Goal: Task Accomplishment & Management: Use online tool/utility

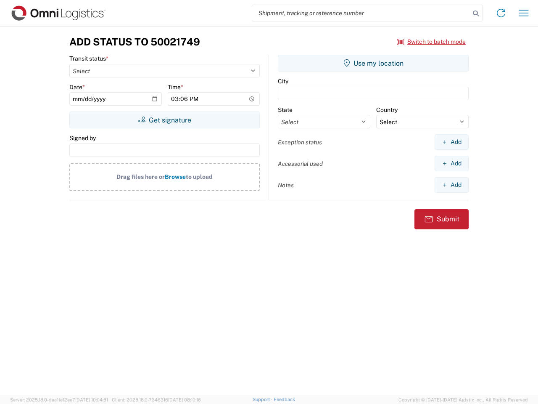
click at [361, 13] on input "search" at bounding box center [361, 13] width 218 height 16
click at [476, 13] on icon at bounding box center [476, 14] width 12 height 12
click at [501, 13] on icon at bounding box center [501, 12] width 13 height 13
click at [524, 13] on icon "button" at bounding box center [524, 13] width 10 height 6
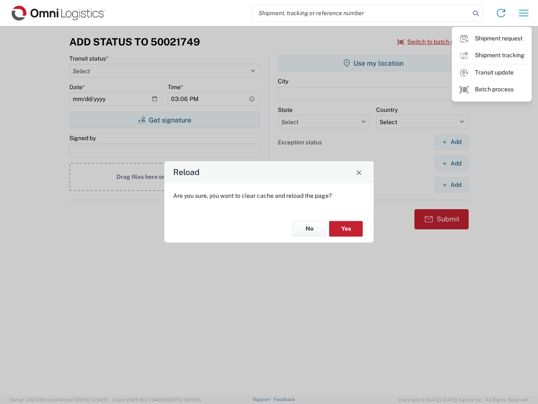
click at [164, 120] on div "Reload Are you sure, you want to clear cache and reload the page? No Yes" at bounding box center [269, 202] width 538 height 404
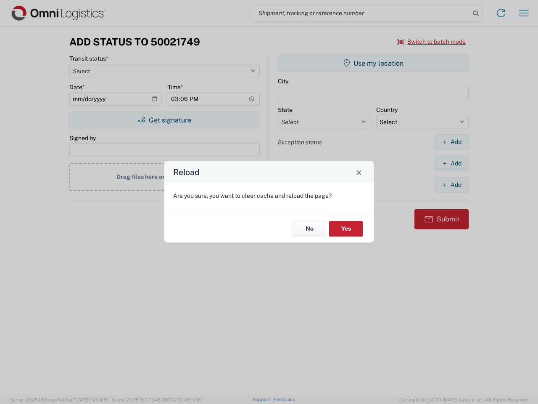
click at [373, 63] on div "Reload Are you sure, you want to clear cache and reload the page? No Yes" at bounding box center [269, 202] width 538 height 404
click at [452, 142] on div "Reload Are you sure, you want to clear cache and reload the page? No Yes" at bounding box center [269, 202] width 538 height 404
click at [452, 163] on div "Reload Are you sure, you want to clear cache and reload the page? No Yes" at bounding box center [269, 202] width 538 height 404
click at [452, 185] on div "Reload Are you sure, you want to clear cache and reload the page? No Yes" at bounding box center [269, 202] width 538 height 404
